Goal: Find specific page/section: Find specific page/section

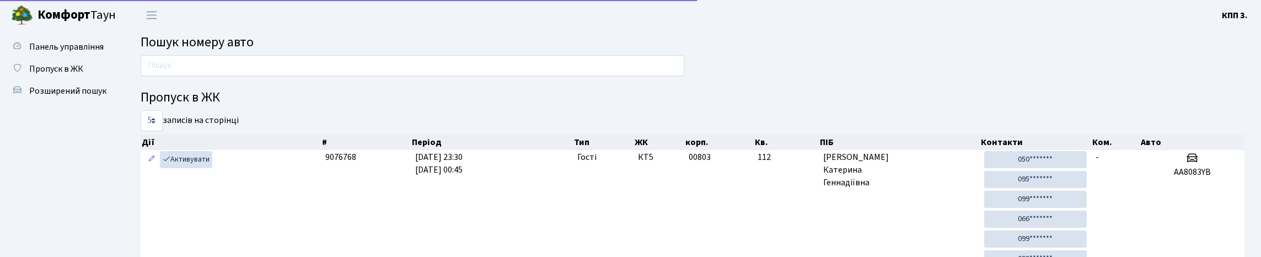
click at [37, 58] on link "Панель управління" at bounding box center [61, 47] width 110 height 22
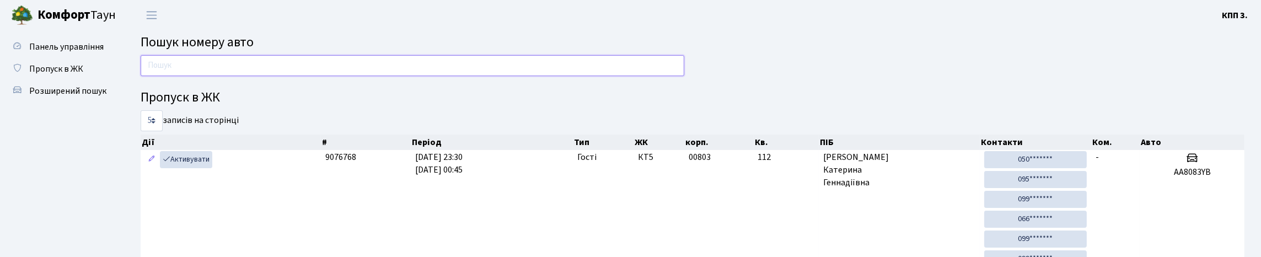
click at [271, 65] on input "text" at bounding box center [413, 65] width 544 height 21
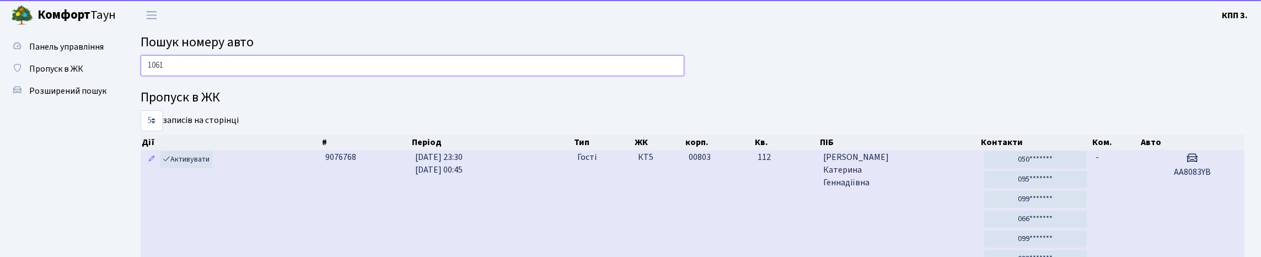
type input "1061"
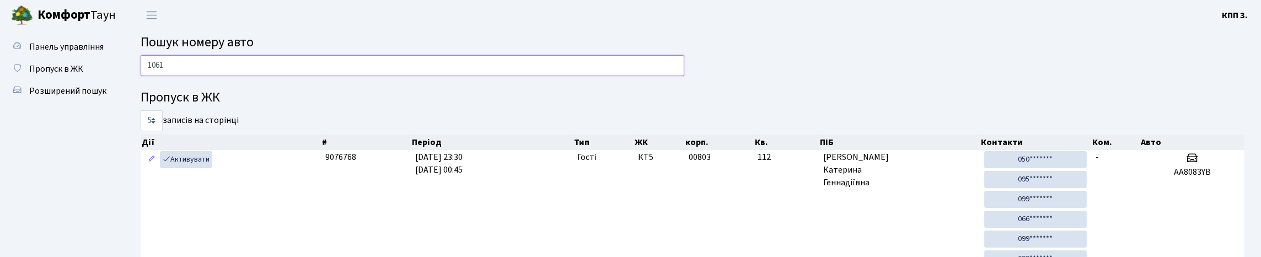
click at [403, 61] on input "1061" at bounding box center [413, 65] width 544 height 21
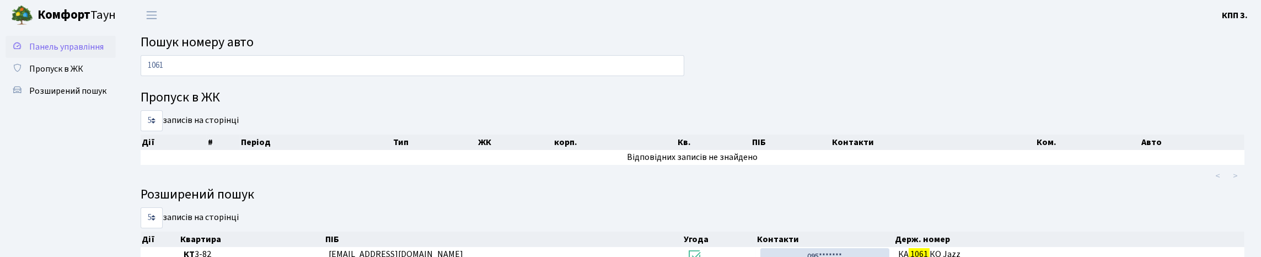
click at [45, 53] on span "Панель управління" at bounding box center [66, 47] width 74 height 12
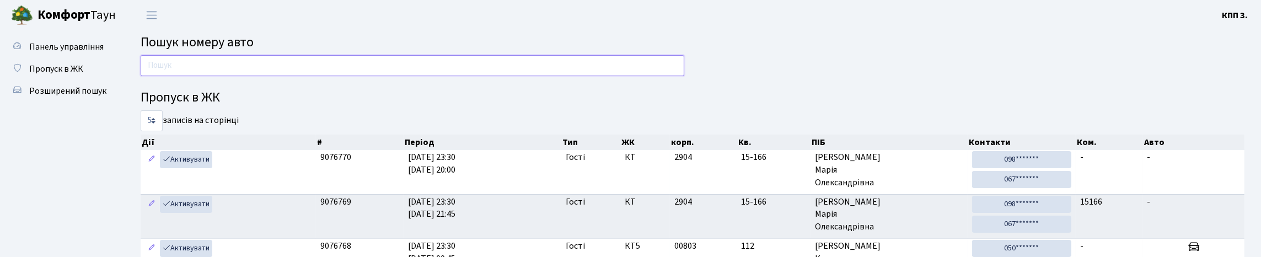
click at [191, 76] on input "text" at bounding box center [413, 65] width 544 height 21
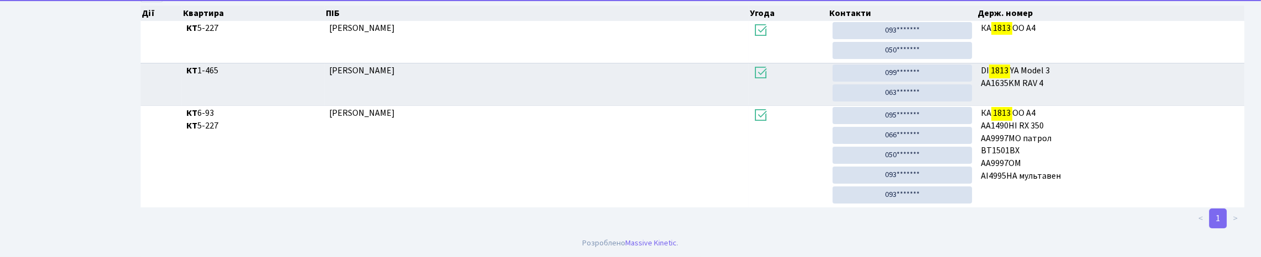
scroll to position [318, 0]
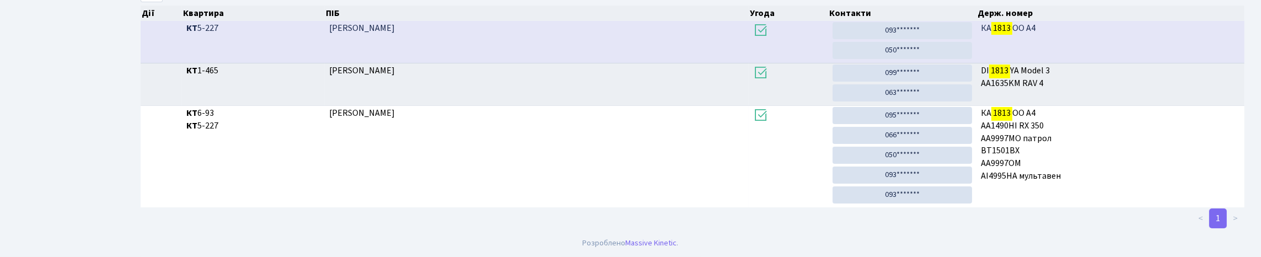
type input "1813"
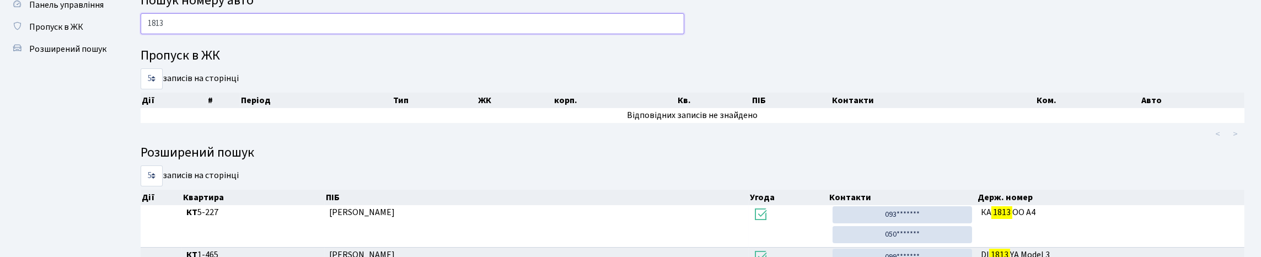
scroll to position [0, 0]
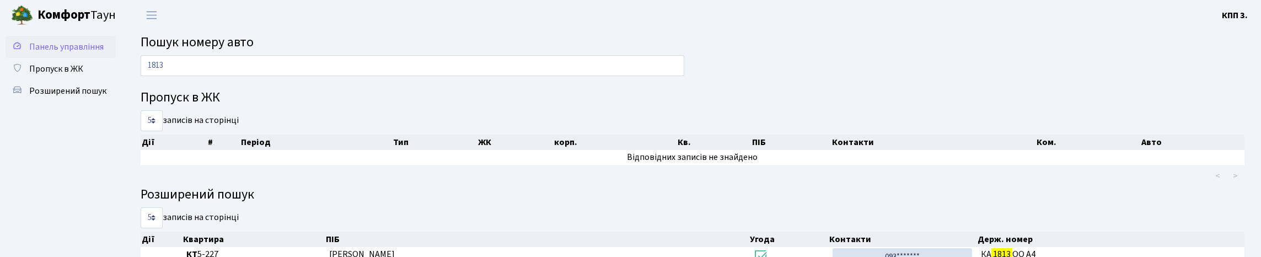
click at [39, 53] on span "Панель управління" at bounding box center [66, 47] width 74 height 12
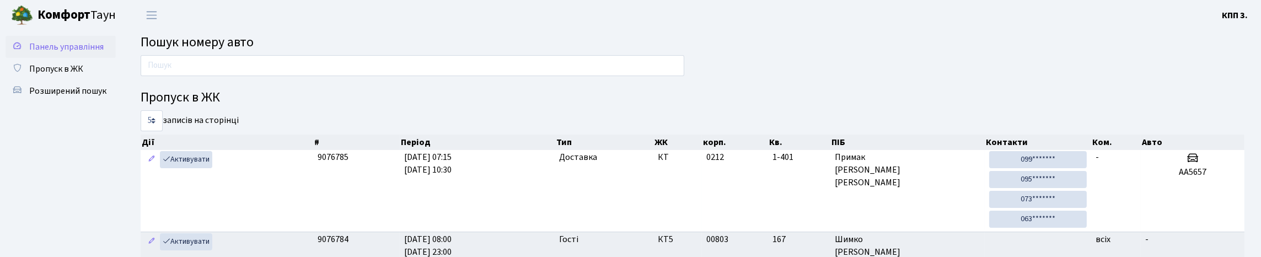
click at [79, 44] on link "Панель управління" at bounding box center [61, 47] width 110 height 22
